Goal: Information Seeking & Learning: Learn about a topic

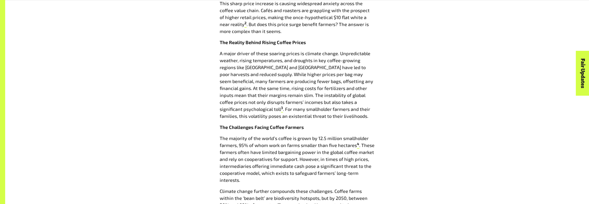
scroll to position [333, 0]
click at [282, 153] on p "The majority of the world’s coffee is grown by 12.5 million smallholder farmers…" at bounding box center [297, 158] width 155 height 49
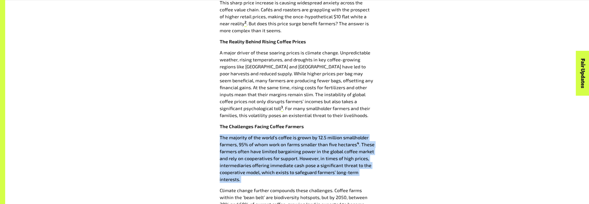
click at [282, 153] on p "The majority of the world’s coffee is grown by 12.5 million smallholder farmers…" at bounding box center [297, 158] width 155 height 49
click at [259, 143] on p "The majority of the world’s coffee is grown by 12.5 million smallholder farmers…" at bounding box center [297, 158] width 155 height 49
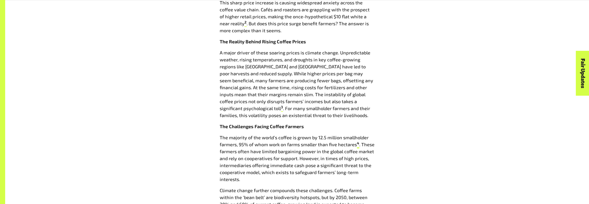
click at [358, 144] on sup "4" at bounding box center [358, 143] width 2 height 4
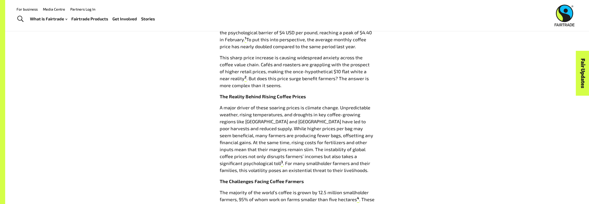
scroll to position [278, 0]
click at [314, 74] on p "This sharp price increase is causing widespread anxiety across the coffee value…" at bounding box center [297, 71] width 155 height 35
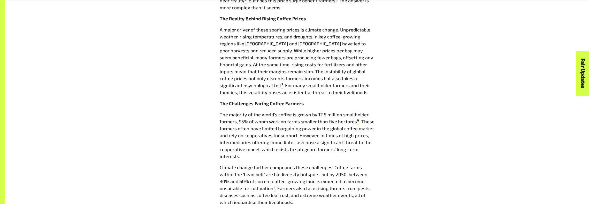
scroll to position [356, 0]
drag, startPoint x: 220, startPoint y: 114, endPoint x: 356, endPoint y: 124, distance: 137.0
click at [356, 124] on p "The majority of the world’s coffee is grown by 12.5 million smallholder farmers…" at bounding box center [297, 136] width 155 height 49
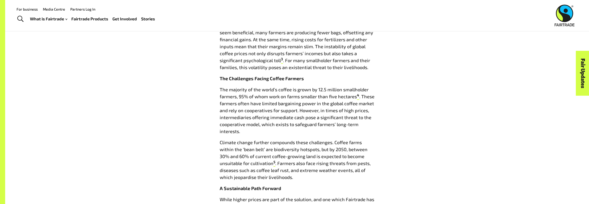
scroll to position [381, 0]
click at [223, 96] on p "The majority of the world’s coffee is grown by 12.5 million smallholder farmers…" at bounding box center [297, 111] width 155 height 49
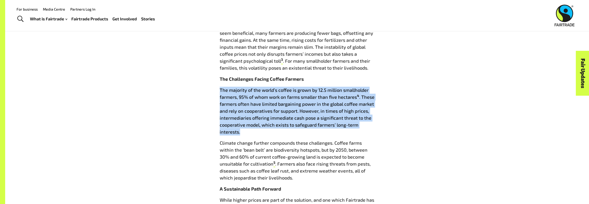
drag, startPoint x: 218, startPoint y: 90, endPoint x: 254, endPoint y: 130, distance: 53.9
click at [254, 130] on div "Coffee prices are soaring, but are farmers reaping the rewards? 20 Mar 2025 A N…" at bounding box center [296, 100] width 161 height 551
click at [345, 106] on p "The majority of the world’s coffee is grown by 12.5 million smallholder farmers…" at bounding box center [297, 111] width 155 height 49
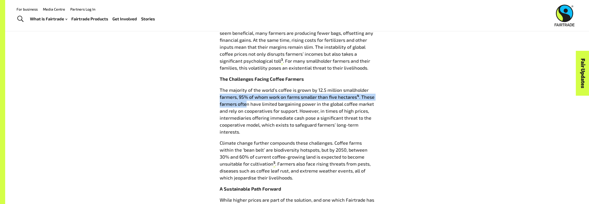
drag, startPoint x: 217, startPoint y: 94, endPoint x: 245, endPoint y: 103, distance: 29.8
click at [245, 103] on div "Coffee prices are soaring, but are farmers reaping the rewards? 20 Mar 2025 A N…" at bounding box center [296, 100] width 161 height 551
click at [245, 103] on p "The majority of the world’s coffee is grown by 12.5 million smallholder farmers…" at bounding box center [297, 111] width 155 height 49
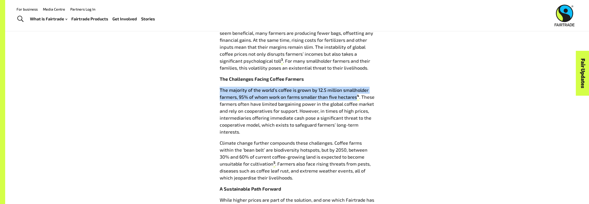
drag, startPoint x: 219, startPoint y: 88, endPoint x: 355, endPoint y: 95, distance: 136.3
click at [355, 95] on div "Coffee prices are soaring, but are farmers reaping the rewards? 20 Mar 2025 A N…" at bounding box center [296, 100] width 161 height 551
copy p "The majority of the world’s coffee is grown by 12.5 million smallholder farmers…"
click at [357, 97] on sup "4" at bounding box center [358, 96] width 2 height 4
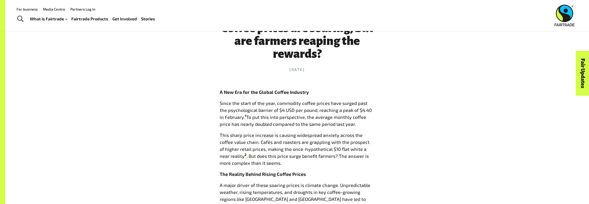
scroll to position [201, 0]
click at [243, 149] on p "This sharp price increase is causing widespread anxiety across the coffee value…" at bounding box center [297, 148] width 155 height 35
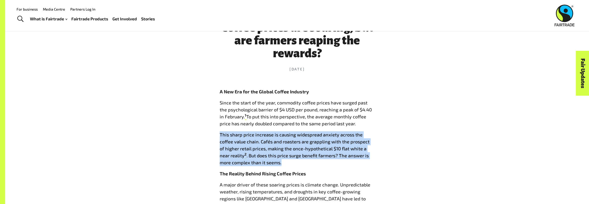
click at [243, 149] on p "This sharp price increase is causing widespread anxiety across the coffee value…" at bounding box center [297, 148] width 155 height 35
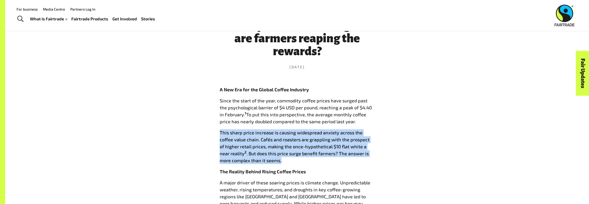
click at [243, 149] on p "This sharp price increase is causing widespread anxiety across the coffee value…" at bounding box center [297, 146] width 155 height 35
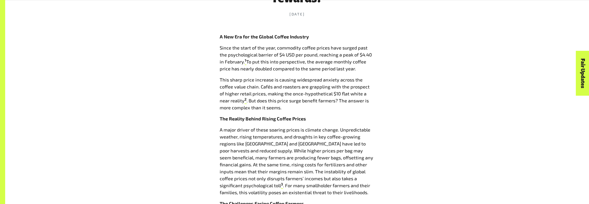
scroll to position [389, 0]
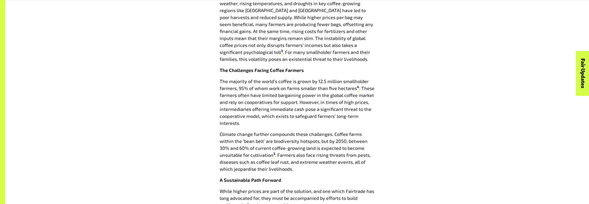
click at [238, 124] on p "The majority of the world’s coffee is grown by 12.5 million smallholder farmers…" at bounding box center [297, 102] width 155 height 49
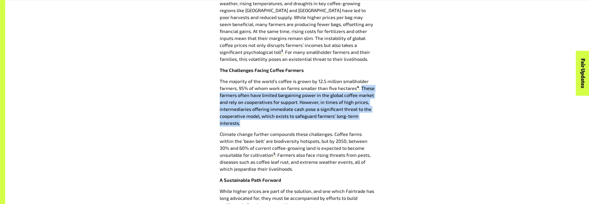
drag, startPoint x: 241, startPoint y: 124, endPoint x: 361, endPoint y: 90, distance: 125.3
click at [361, 90] on p "The majority of the world’s coffee is grown by 12.5 million smallholder farmers…" at bounding box center [297, 102] width 155 height 49
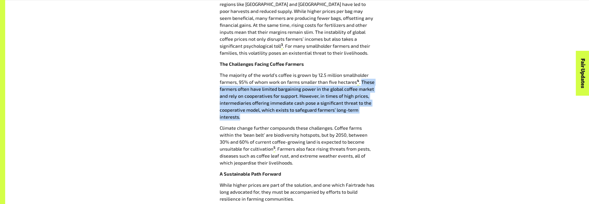
scroll to position [395, 0]
click at [217, 91] on div "Coffee prices are soaring, but are farmers reaping the rewards? 20 Mar 2025 A N…" at bounding box center [296, 85] width 161 height 551
drag, startPoint x: 362, startPoint y: 82, endPoint x: 358, endPoint y: 114, distance: 32.0
click at [358, 114] on p "The majority of the world’s coffee is grown by 12.5 million smallholder farmers…" at bounding box center [297, 96] width 155 height 49
copy p "These farmers often have limited bargaining power in the global coffee market a…"
